Goal: Task Accomplishment & Management: Manage account settings

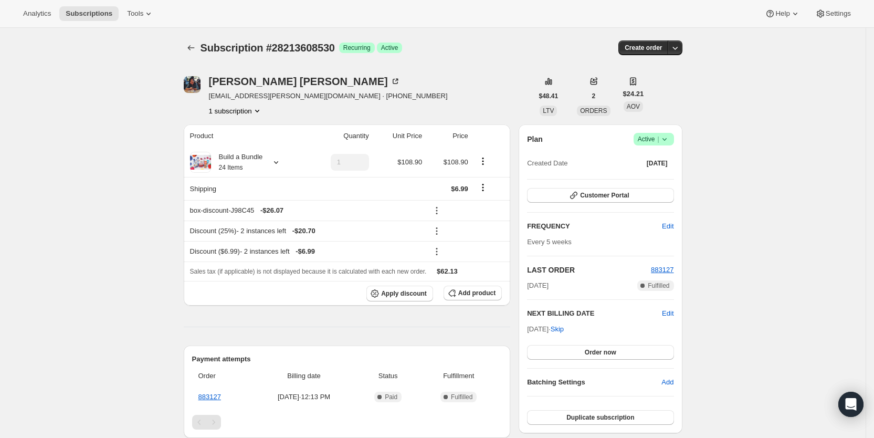
scroll to position [197, 0]
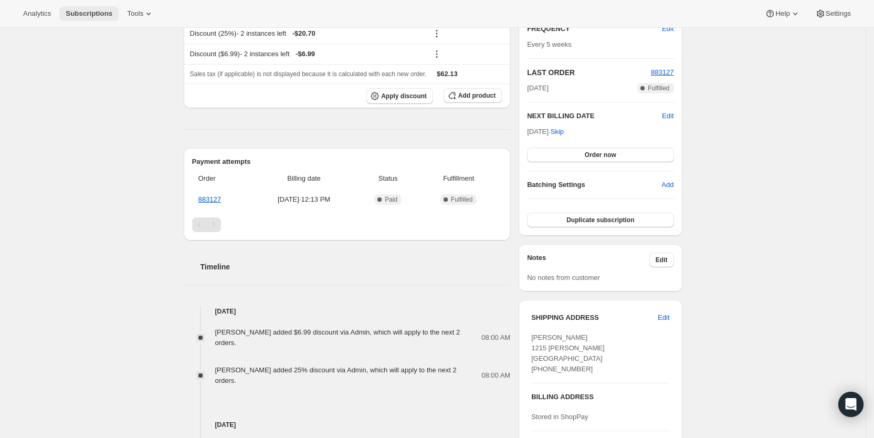
click at [96, 17] on span "Subscriptions" at bounding box center [89, 13] width 47 height 8
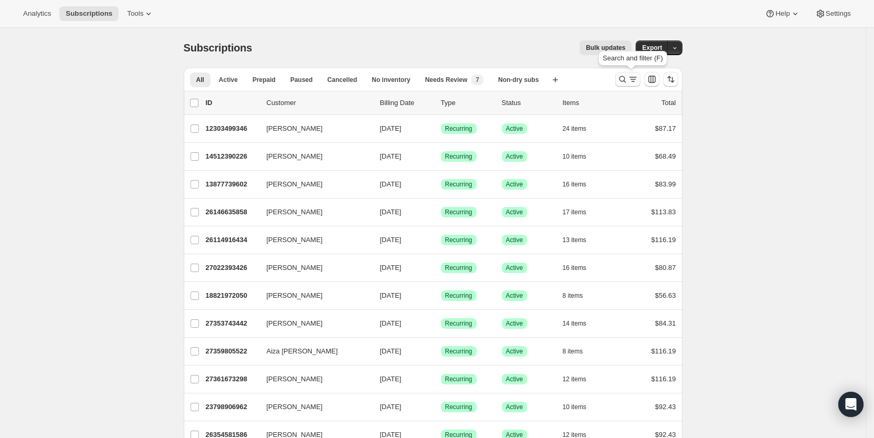
click at [636, 81] on icon "Search and filter results" at bounding box center [633, 79] width 11 height 11
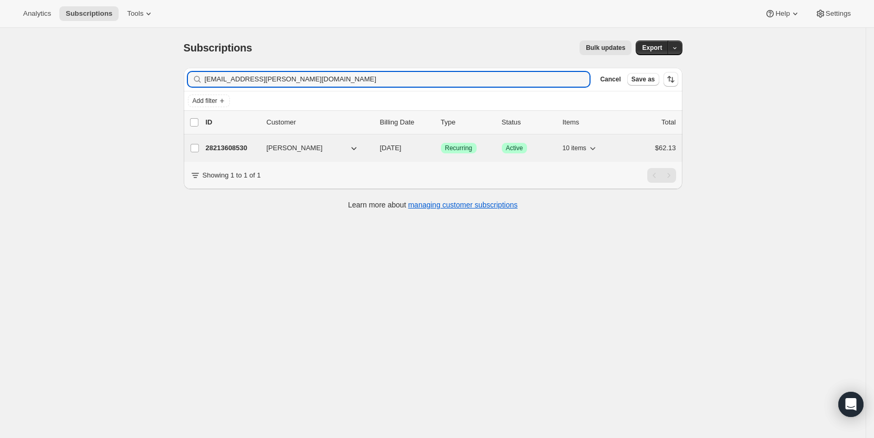
type input "chan.leigha@gmail.com"
click at [398, 147] on span "11/15/2025" at bounding box center [391, 148] width 22 height 8
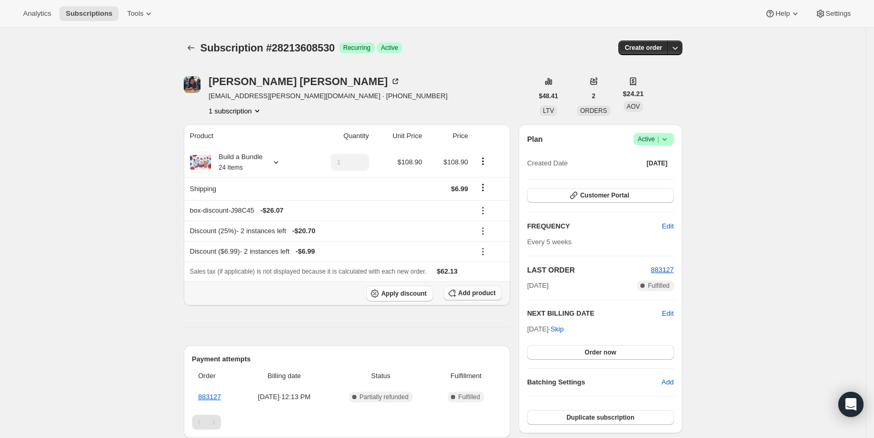
click at [484, 291] on span "Add product" at bounding box center [476, 293] width 37 height 8
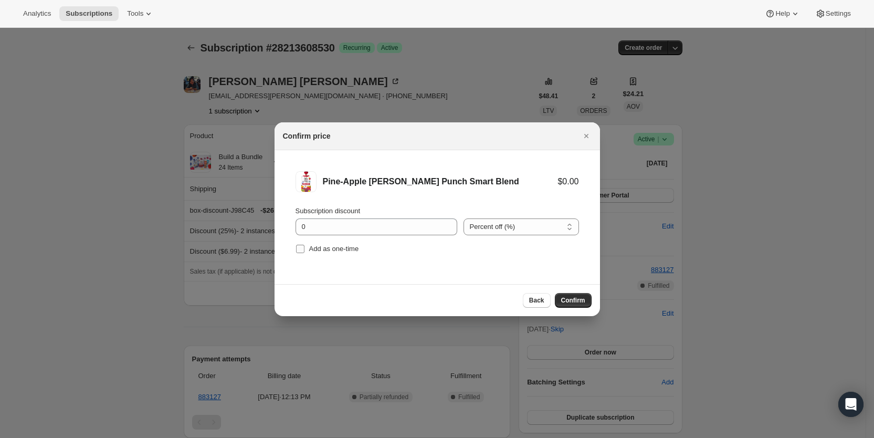
click at [299, 247] on input "Add as one-time" at bounding box center [300, 249] width 8 height 8
checkbox input "true"
click at [575, 300] on span "Confirm" at bounding box center [573, 300] width 24 height 8
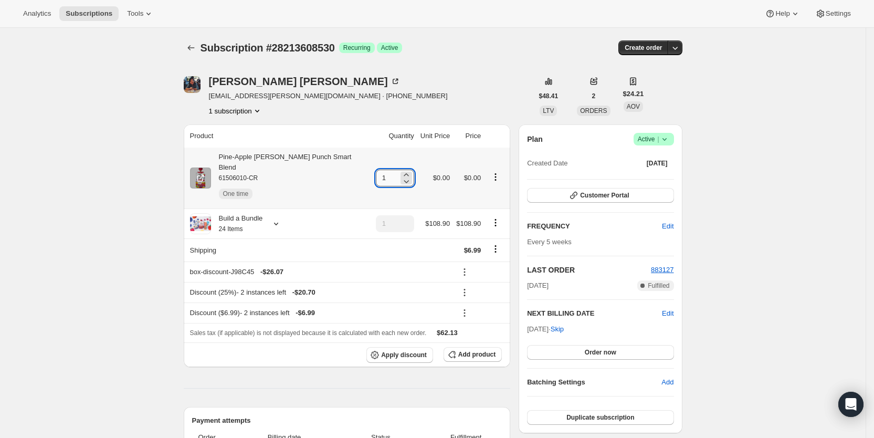
drag, startPoint x: 368, startPoint y: 173, endPoint x: 387, endPoint y: 173, distance: 18.9
click at [387, 173] on input "1" at bounding box center [387, 178] width 23 height 17
type input "4"
click at [99, 16] on span "Subscriptions" at bounding box center [89, 13] width 47 height 8
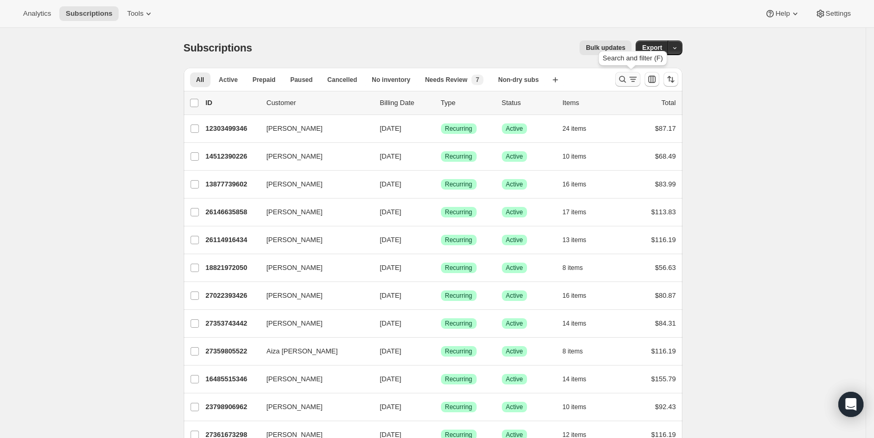
click at [636, 79] on icon "Search and filter results" at bounding box center [633, 79] width 6 height 1
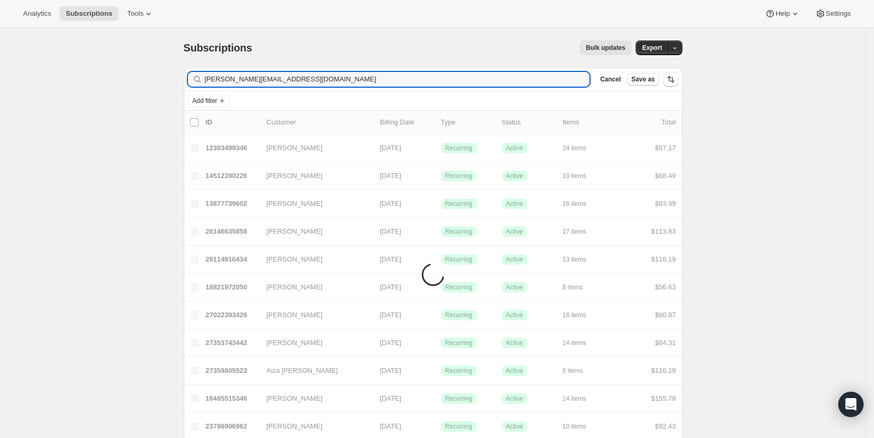
type input "courtney.finegan3114@gmail.com"
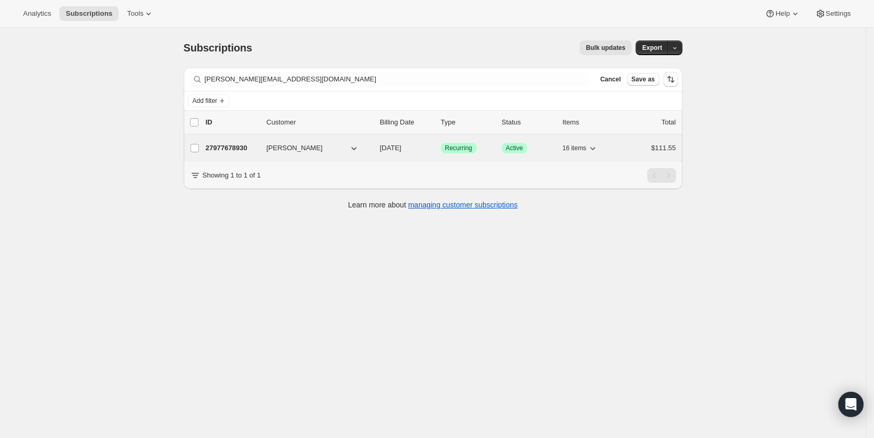
click at [402, 149] on span "09/18/2025" at bounding box center [391, 148] width 22 height 8
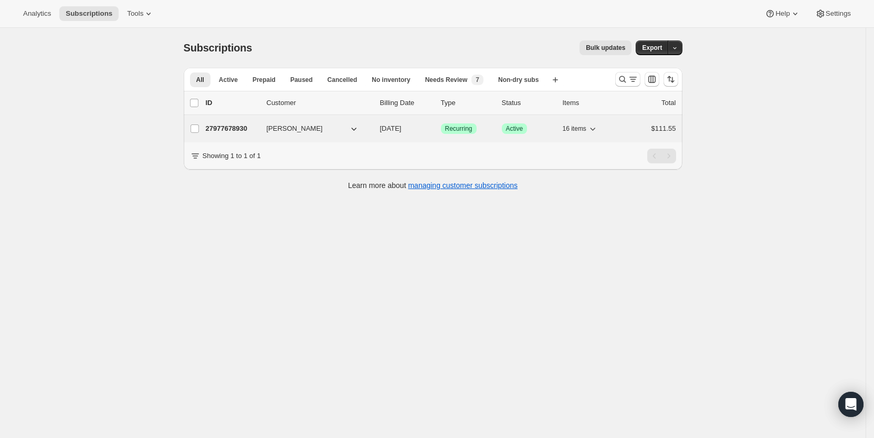
click at [402, 130] on span "09/18/2025" at bounding box center [391, 128] width 22 height 8
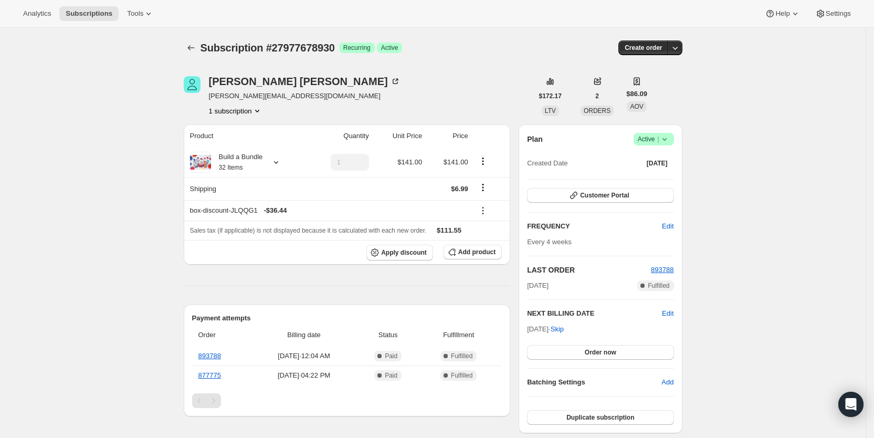
click at [670, 134] on icon at bounding box center [665, 139] width 11 height 11
click at [667, 175] on span "Cancel subscription" at bounding box center [658, 178] width 59 height 8
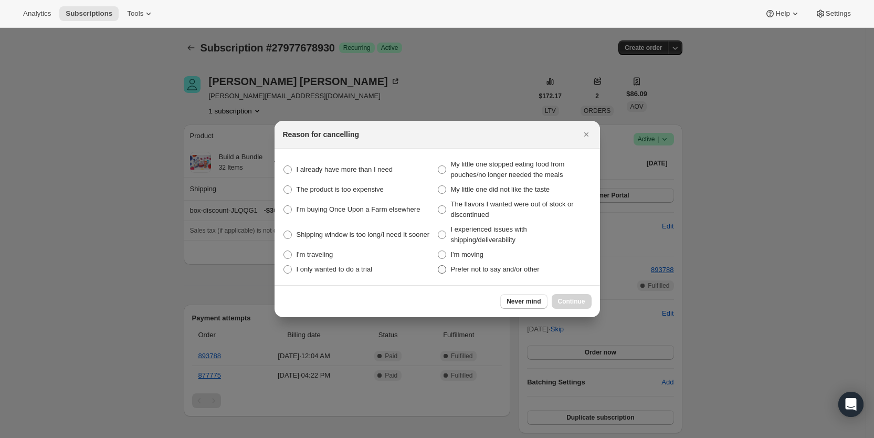
click at [468, 270] on span "Prefer not to say and/or other" at bounding box center [495, 269] width 89 height 8
click at [438, 266] on other "Prefer not to say and/or other" at bounding box center [438, 265] width 1 height 1
radio other "true"
click at [577, 301] on span "Continue" at bounding box center [571, 301] width 27 height 8
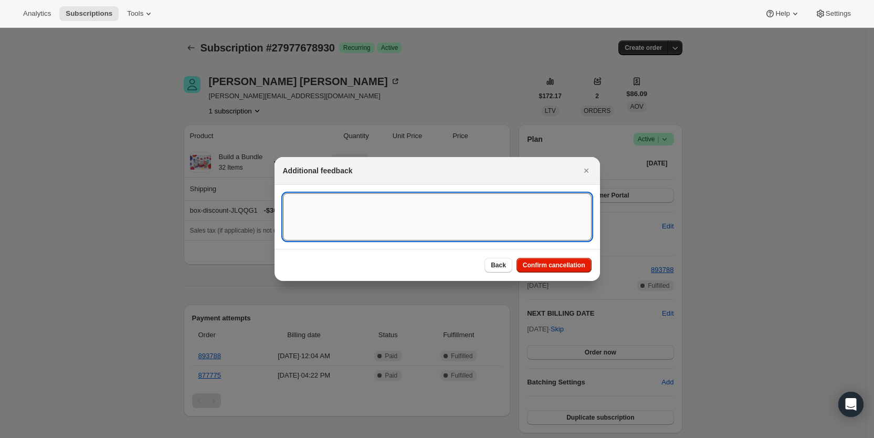
click at [342, 220] on textarea ":r6na:" at bounding box center [437, 216] width 309 height 47
type textarea "customer request, SY"
click at [580, 264] on span "Confirm cancellation" at bounding box center [554, 265] width 62 height 8
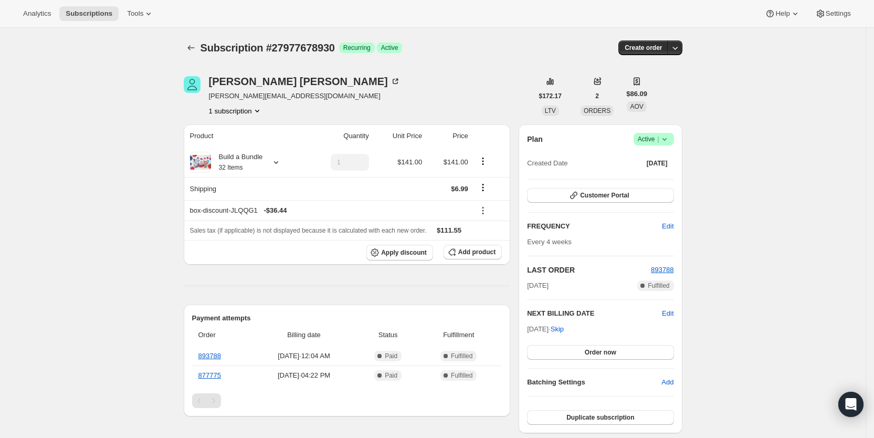
click at [668, 135] on icon at bounding box center [665, 139] width 11 height 11
click at [654, 176] on span "Cancel subscription" at bounding box center [658, 178] width 59 height 8
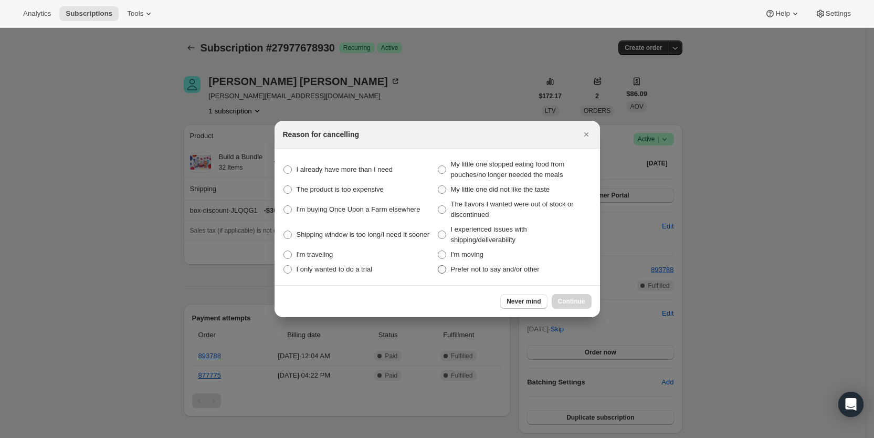
click at [465, 269] on span "Prefer not to say and/or other" at bounding box center [495, 269] width 89 height 8
click at [438, 266] on other "Prefer not to say and/or other" at bounding box center [438, 265] width 1 height 1
radio other "true"
click at [576, 302] on span "Continue" at bounding box center [571, 301] width 27 height 8
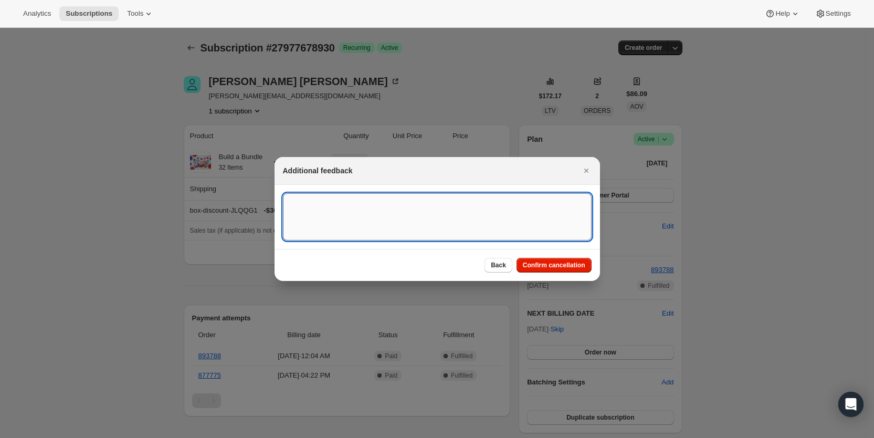
click at [327, 206] on textarea ":r13:" at bounding box center [437, 216] width 309 height 47
type textarea "customer Request, SY"
click at [572, 264] on span "Confirm cancellation" at bounding box center [554, 265] width 62 height 8
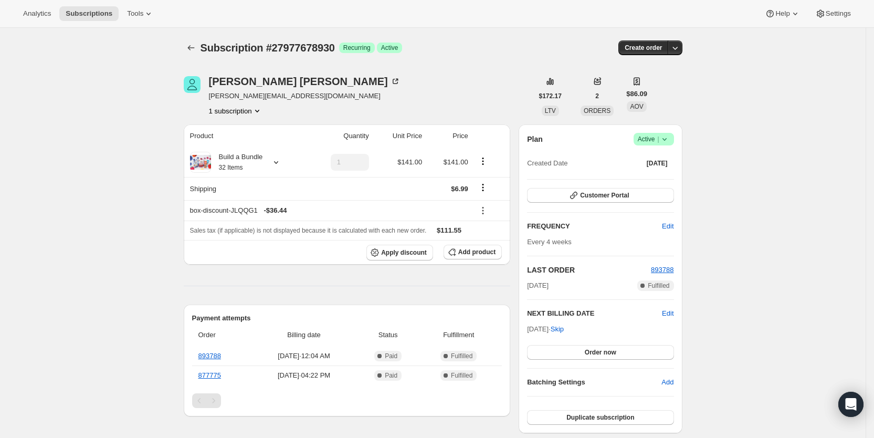
click at [670, 141] on icon at bounding box center [665, 139] width 11 height 11
click at [662, 177] on span "Cancel subscription" at bounding box center [658, 178] width 59 height 8
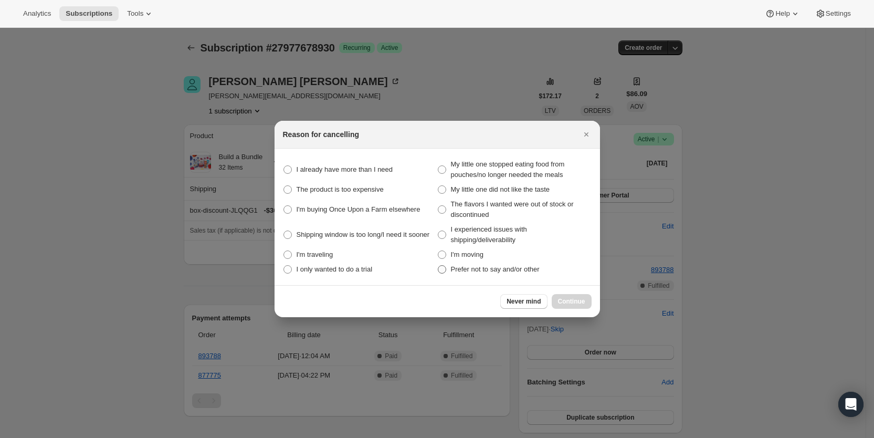
click at [493, 268] on span "Prefer not to say and/or other" at bounding box center [495, 269] width 89 height 8
click at [438, 266] on other "Prefer not to say and/or other" at bounding box center [438, 265] width 1 height 1
radio other "true"
click at [573, 301] on span "Continue" at bounding box center [571, 301] width 27 height 8
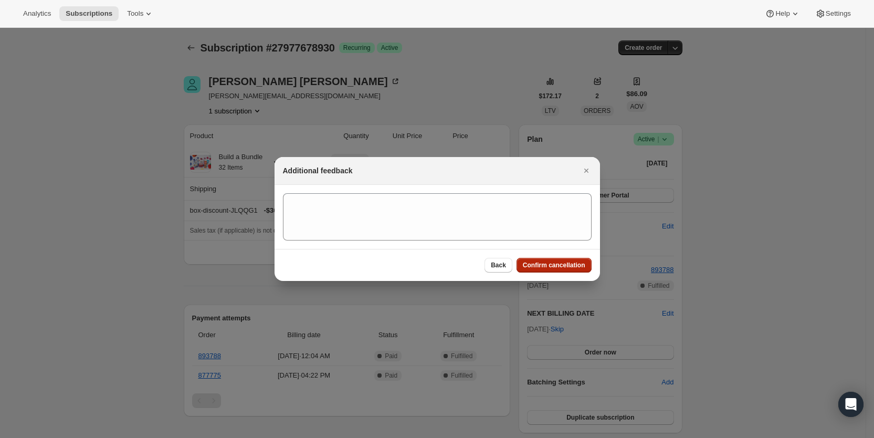
click at [552, 264] on span "Confirm cancellation" at bounding box center [554, 265] width 62 height 8
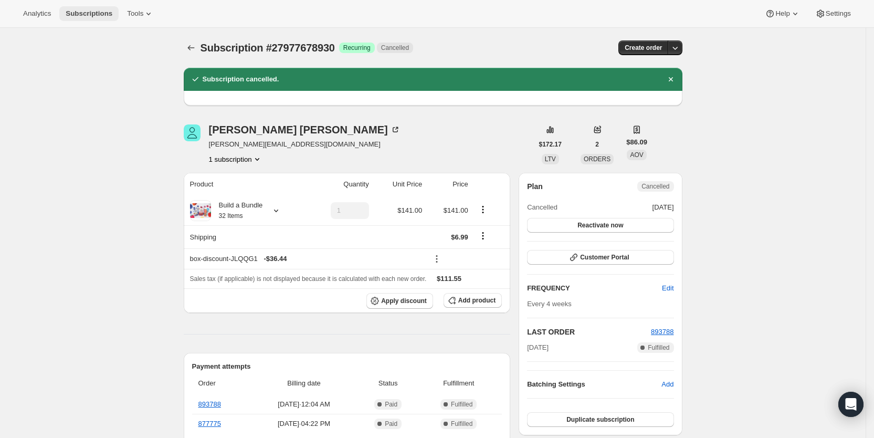
click at [87, 13] on span "Subscriptions" at bounding box center [89, 13] width 47 height 8
